Goal: Task Accomplishment & Management: Use online tool/utility

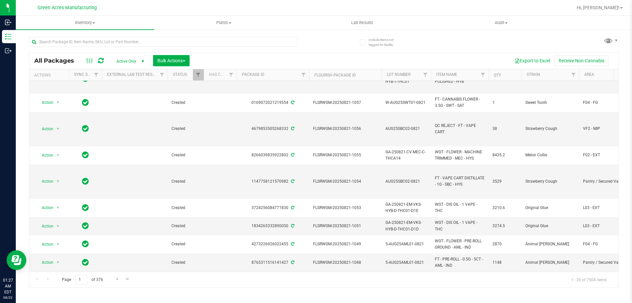
scroll to position [223, 0]
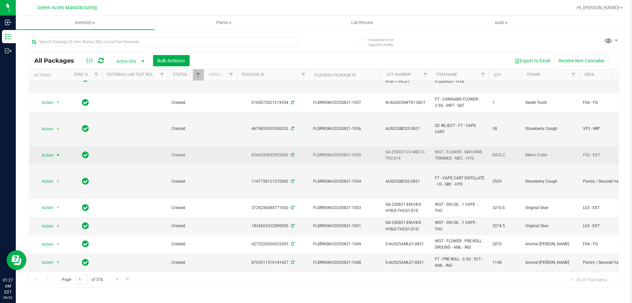
click at [52, 150] on span "Action" at bounding box center [45, 154] width 18 height 9
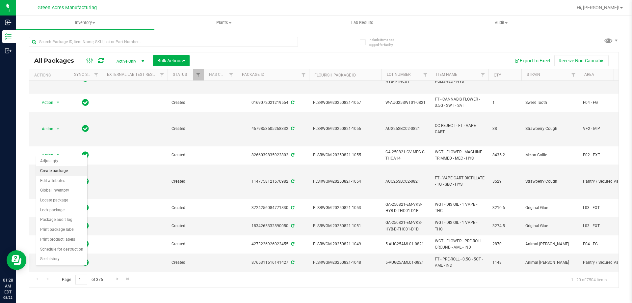
click at [52, 175] on li "Create package" at bounding box center [61, 171] width 51 height 10
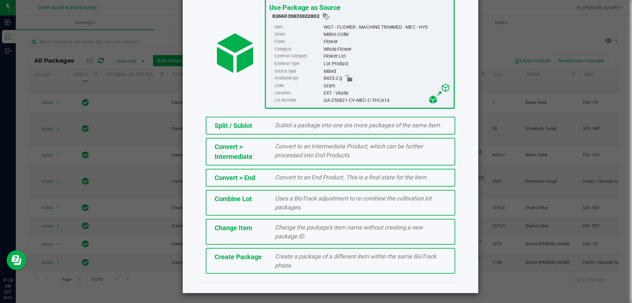
scroll to position [47, 0]
click at [321, 255] on span "Create a package of a different item within the same BioTrack phase." at bounding box center [355, 260] width 161 height 16
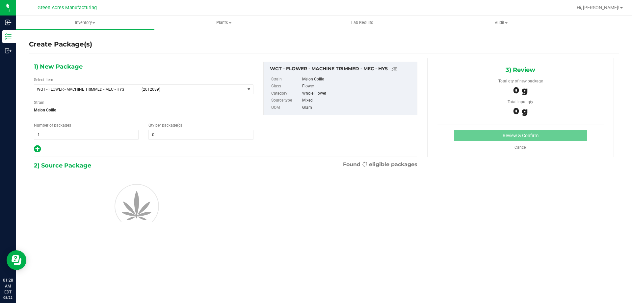
type input "0.0000"
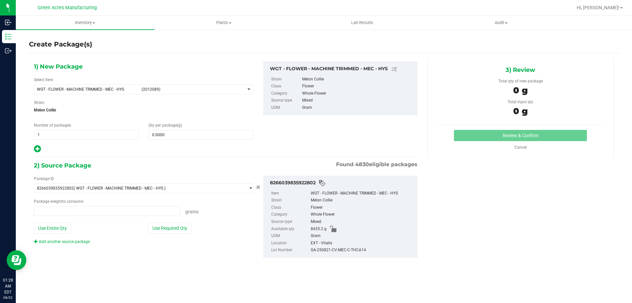
type input "0.0000 g"
click at [231, 90] on span "(2012089)" at bounding box center [192, 89] width 101 height 5
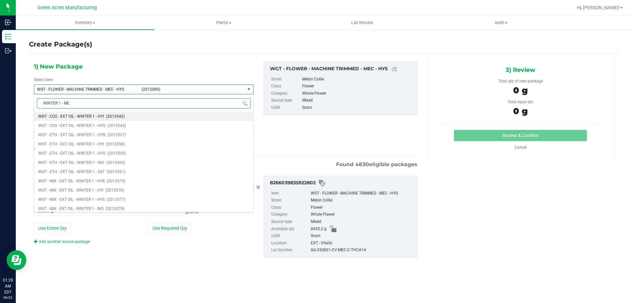
type input "WINTER 1 - MEC"
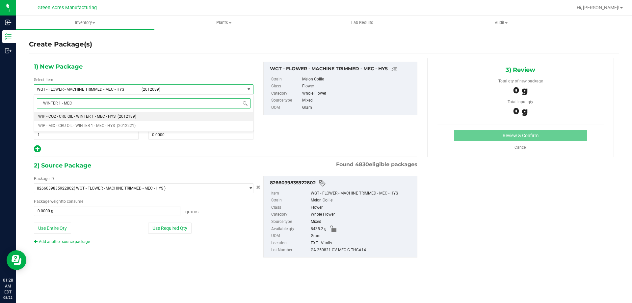
click at [102, 115] on span "WIP - CO2 - CRU OIL - WINTER 1 - MEC - HYS" at bounding box center [76, 116] width 77 height 5
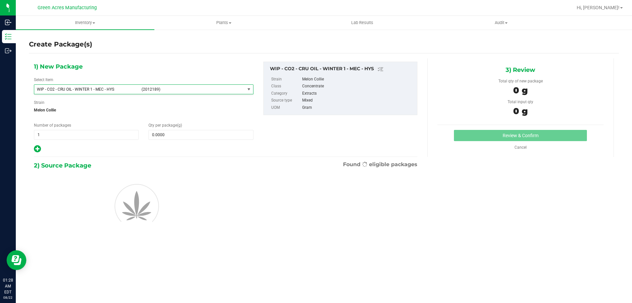
type input "0.0000"
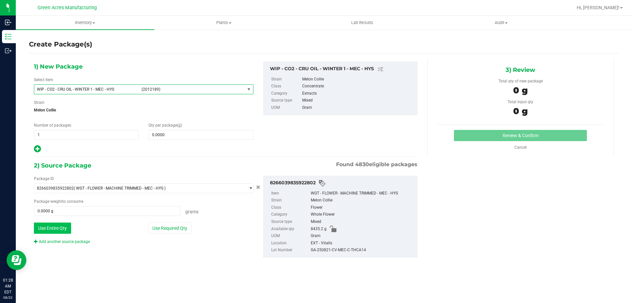
click at [56, 227] on button "Use Entire Qty" at bounding box center [52, 227] width 37 height 11
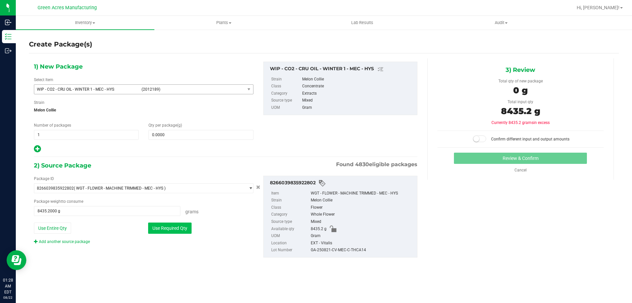
click at [191, 229] on button "Use Required Qty" at bounding box center [169, 227] width 43 height 11
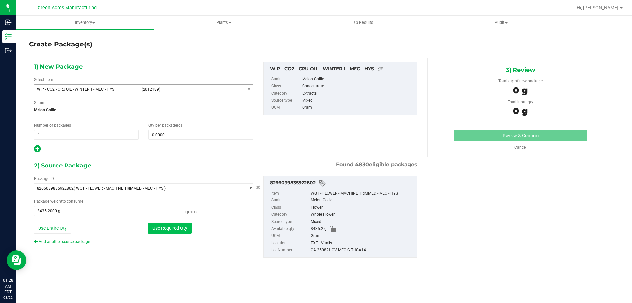
type input "0.0000 g"
click at [207, 136] on span at bounding box center [200, 135] width 105 height 10
type input "0.0000"
click at [201, 134] on span at bounding box center [200, 135] width 105 height 10
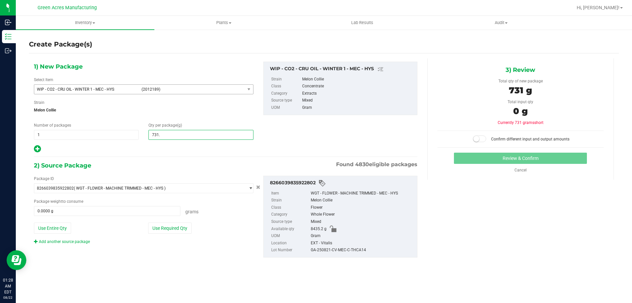
type input "731.2"
type input "731.2000"
click at [164, 227] on button "Use Required Qty" at bounding box center [169, 227] width 43 height 11
type input "731.2000 g"
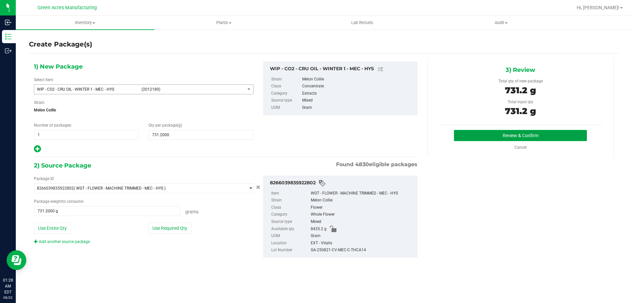
click at [508, 133] on button "Review & Confirm" at bounding box center [520, 135] width 133 height 11
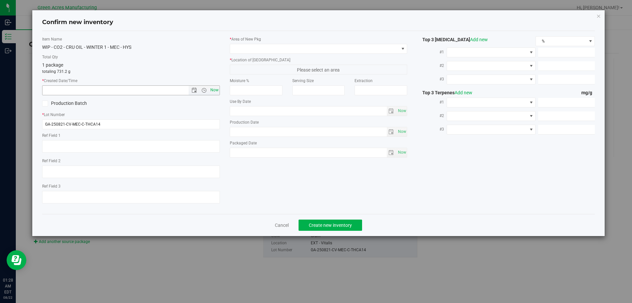
click at [215, 89] on span "Now" at bounding box center [214, 90] width 11 height 10
type input "[DATE] 1:29 AM"
click at [266, 51] on span at bounding box center [314, 48] width 169 height 9
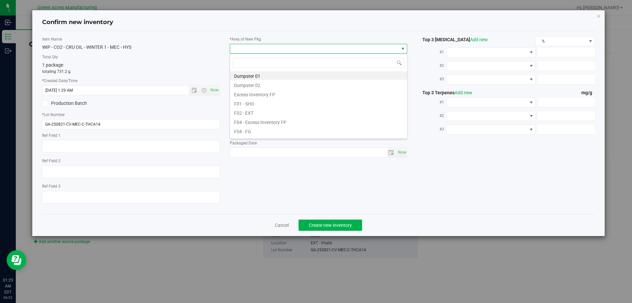
scroll to position [0, 0]
click at [264, 117] on li "F02 - EXT" at bounding box center [318, 112] width 177 height 9
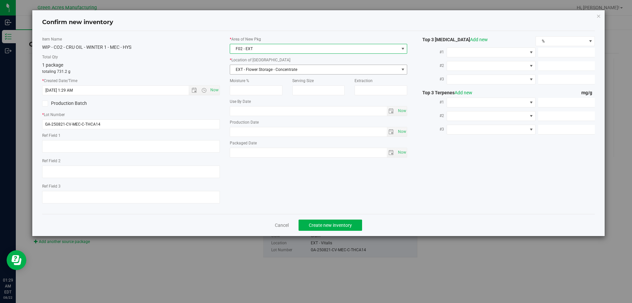
click at [278, 66] on span "EXT - Flower Storage - Concentrate" at bounding box center [314, 69] width 169 height 9
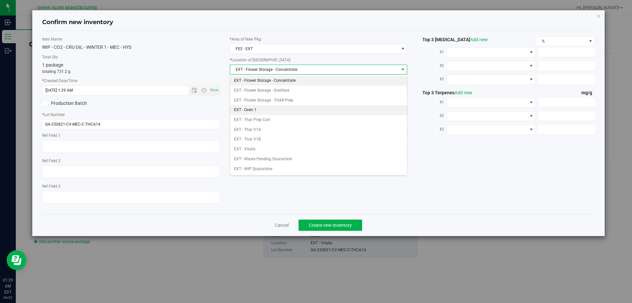
click at [274, 109] on li "EXT - Oven 1" at bounding box center [318, 110] width 177 height 10
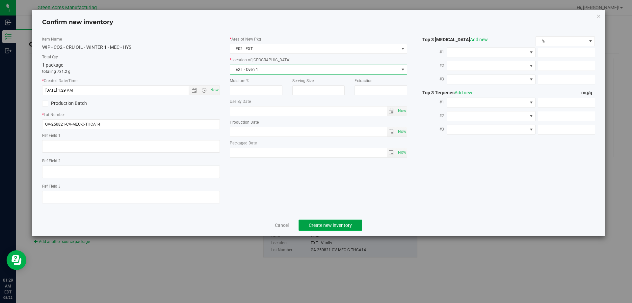
click at [342, 223] on span "Create new inventory" at bounding box center [330, 224] width 43 height 5
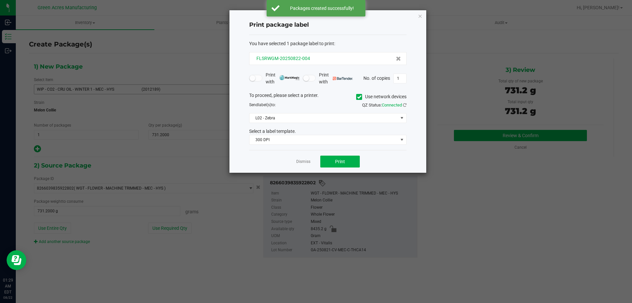
click at [313, 55] on div "FLSRWGM-20250822-004" at bounding box center [328, 58] width 146 height 7
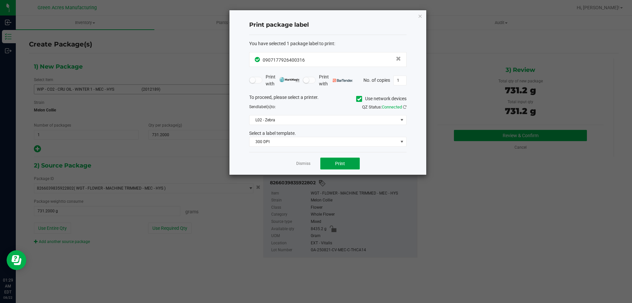
click at [345, 162] on button "Print" at bounding box center [340, 163] width 40 height 12
click at [303, 160] on app-cancel-button "Dismiss" at bounding box center [303, 163] width 14 height 7
click at [304, 162] on link "Dismiss" at bounding box center [303, 164] width 14 height 6
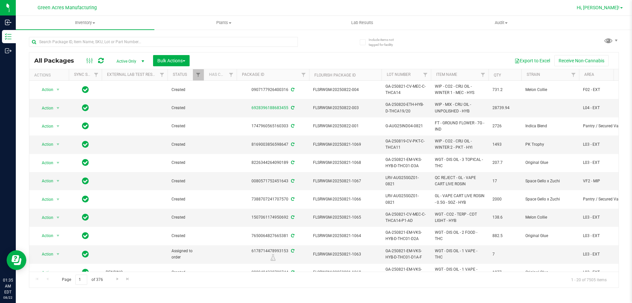
click at [612, 9] on span "Hi, [PERSON_NAME]!" at bounding box center [598, 7] width 43 height 5
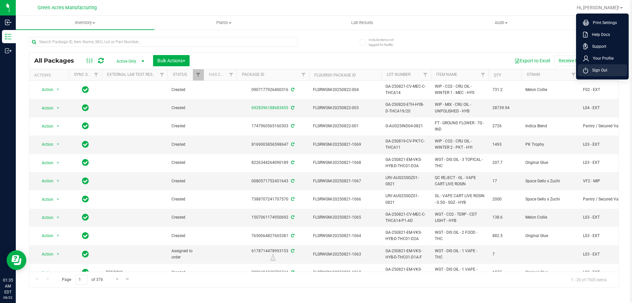
click at [615, 71] on li "Sign Out" at bounding box center [602, 70] width 49 height 12
